Goal: Task Accomplishment & Management: Complete application form

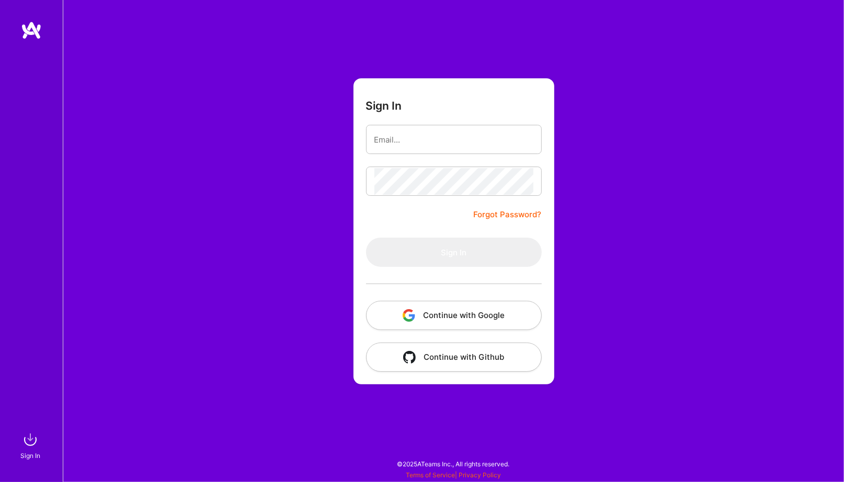
click at [474, 309] on button "Continue with Google" at bounding box center [454, 315] width 176 height 29
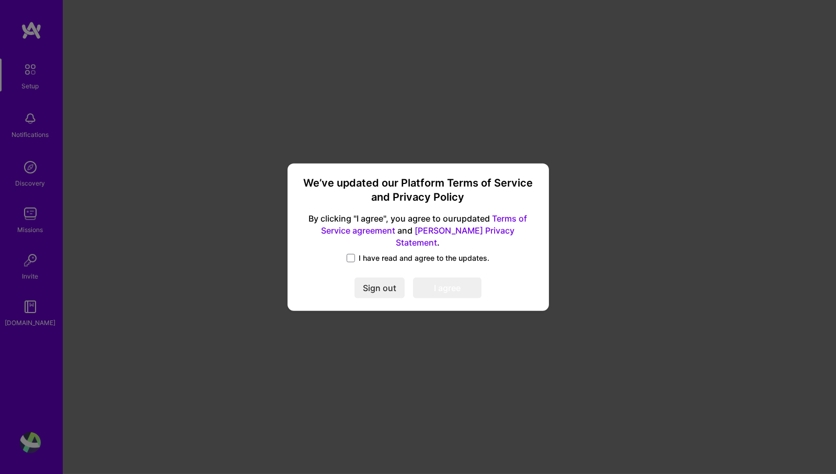
click at [360, 253] on span "I have read and agree to the updates." at bounding box center [424, 258] width 131 height 10
click at [0, 0] on input "I have read and agree to the updates." at bounding box center [0, 0] width 0 height 0
click at [434, 278] on button "I agree" at bounding box center [447, 288] width 68 height 21
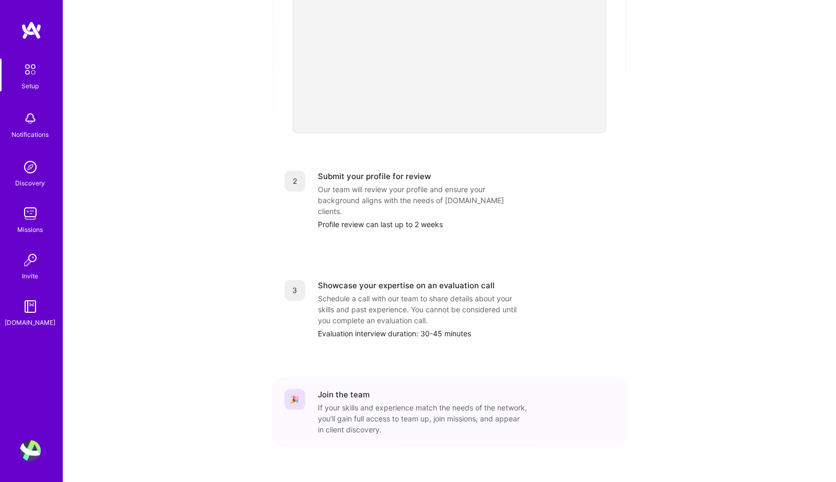
scroll to position [311, 0]
click at [363, 170] on div "Submit your profile for review" at bounding box center [374, 175] width 113 height 11
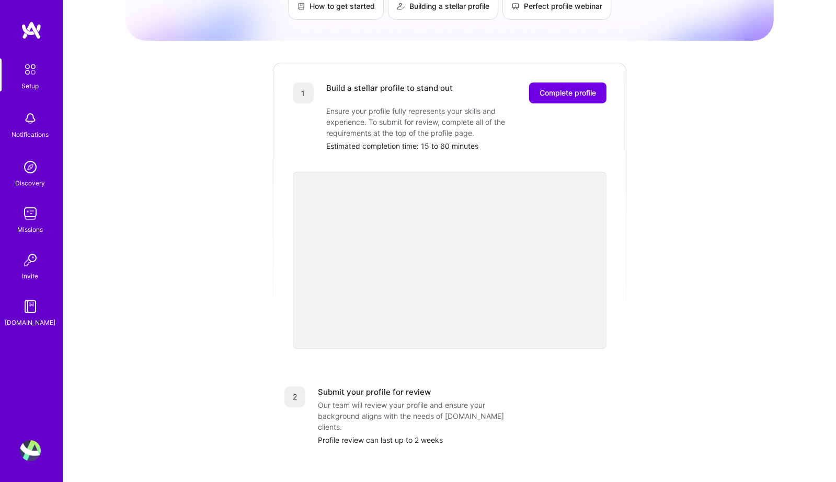
scroll to position [50, 0]
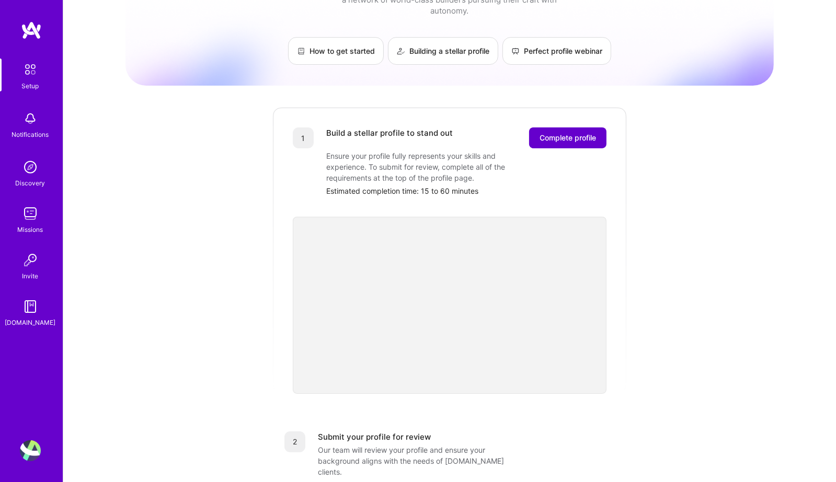
click at [574, 133] on span "Complete profile" at bounding box center [567, 138] width 56 height 10
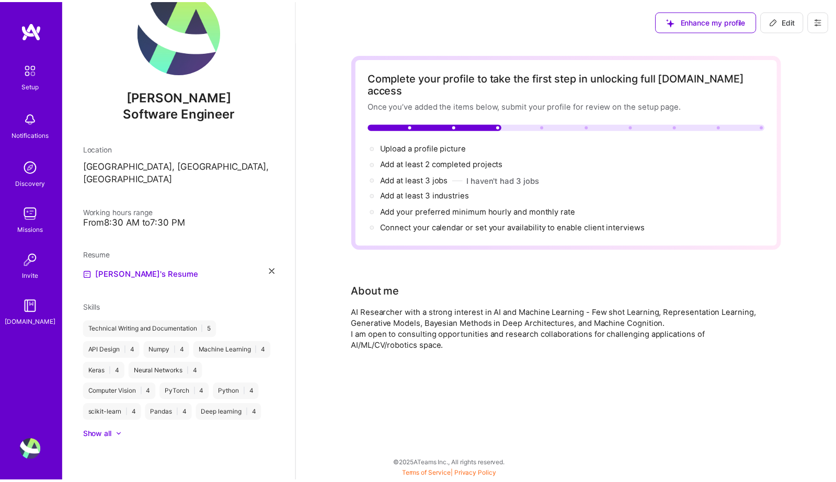
scroll to position [39, 0]
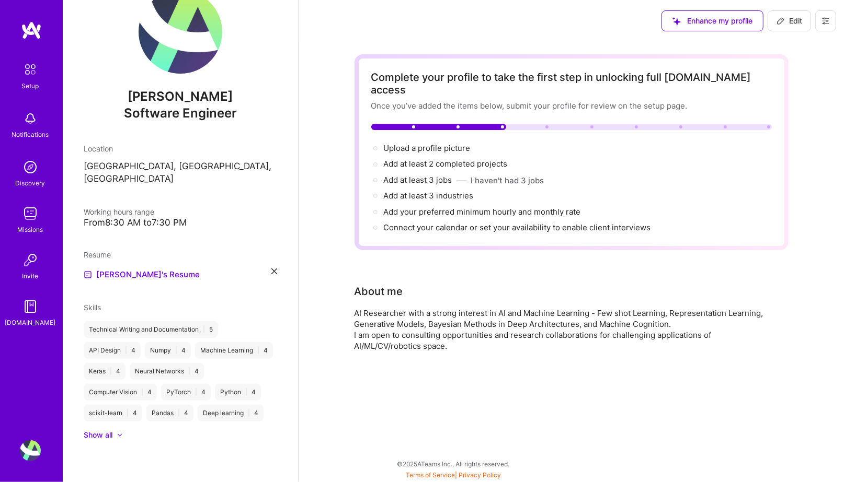
click at [708, 26] on span "Enhance my profile" at bounding box center [712, 21] width 80 height 10
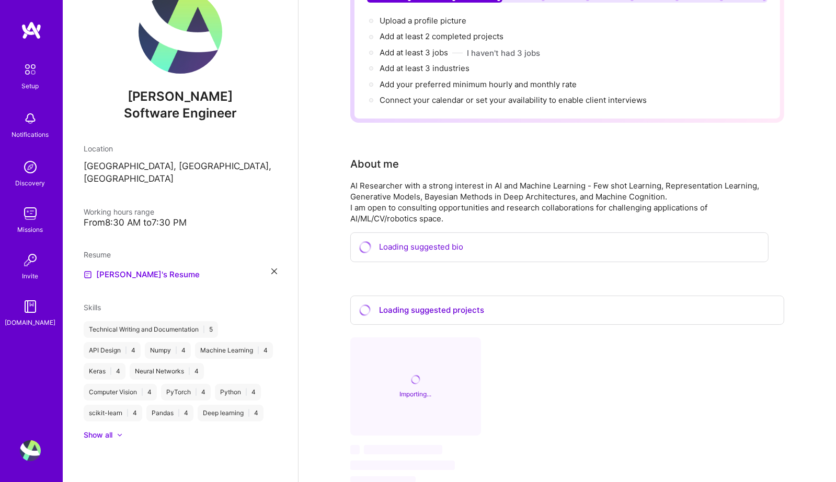
scroll to position [126, 0]
